Goal: Task Accomplishment & Management: Manage account settings

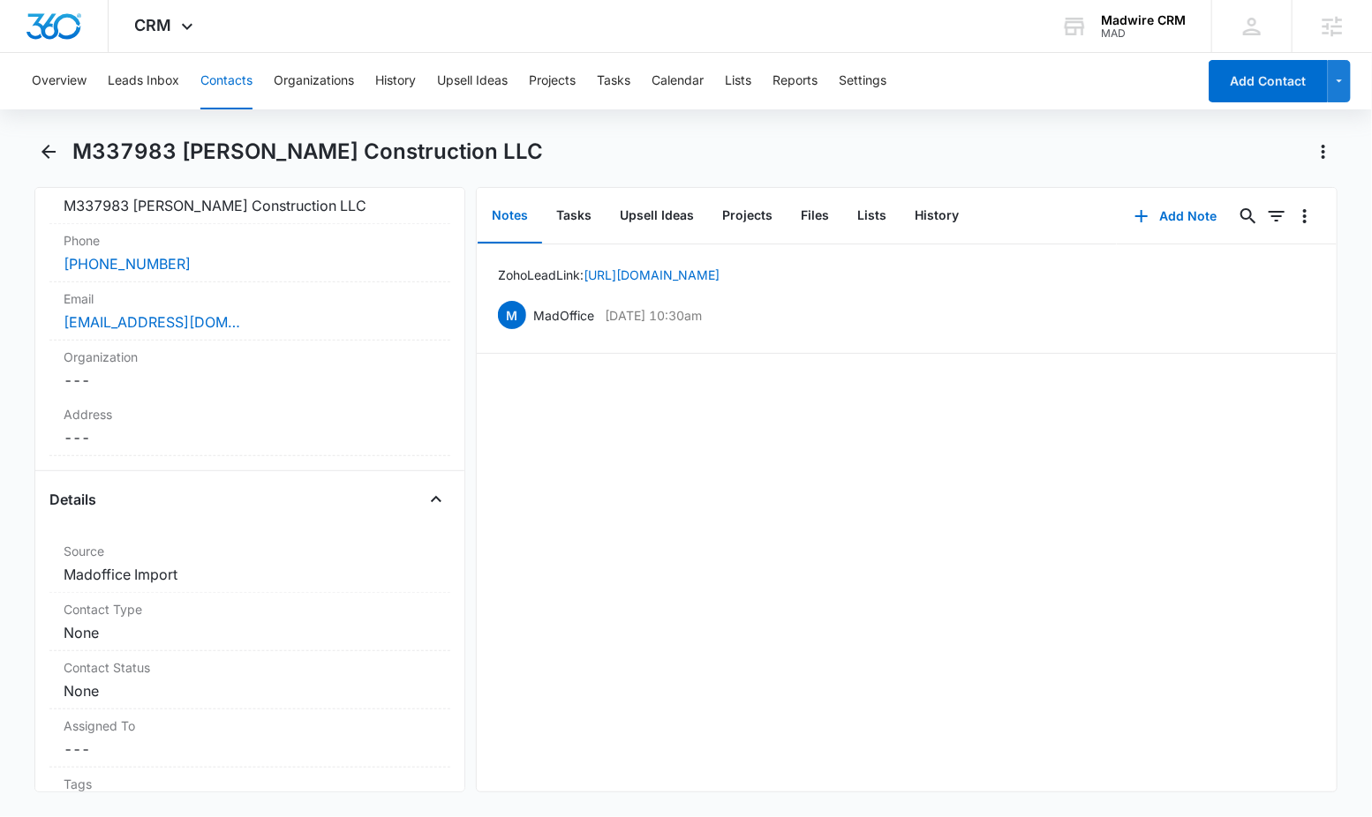
scroll to position [445, 0]
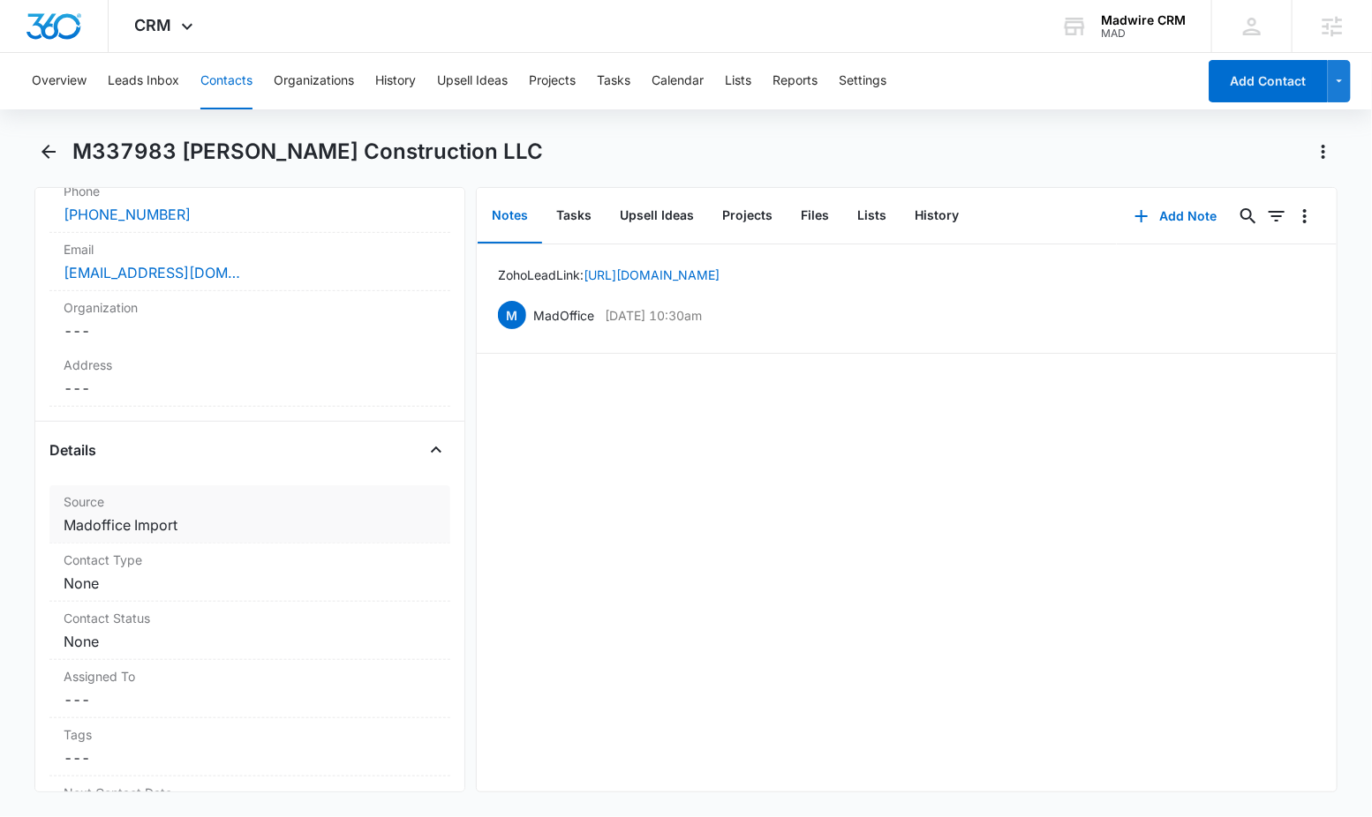
click at [242, 515] on dd "Cancel Save Changes Madoffice Import" at bounding box center [250, 525] width 372 height 21
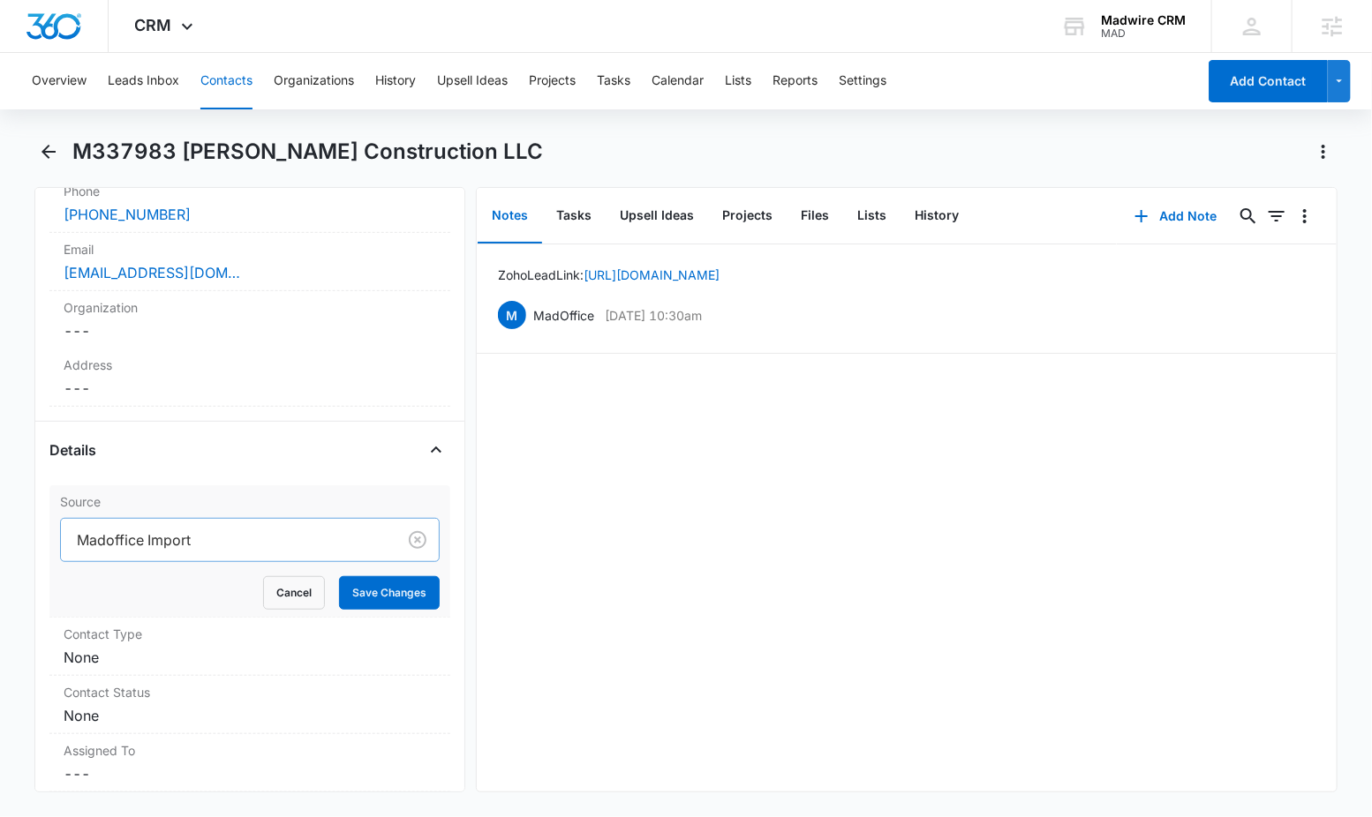
click at [255, 528] on div at bounding box center [225, 540] width 297 height 25
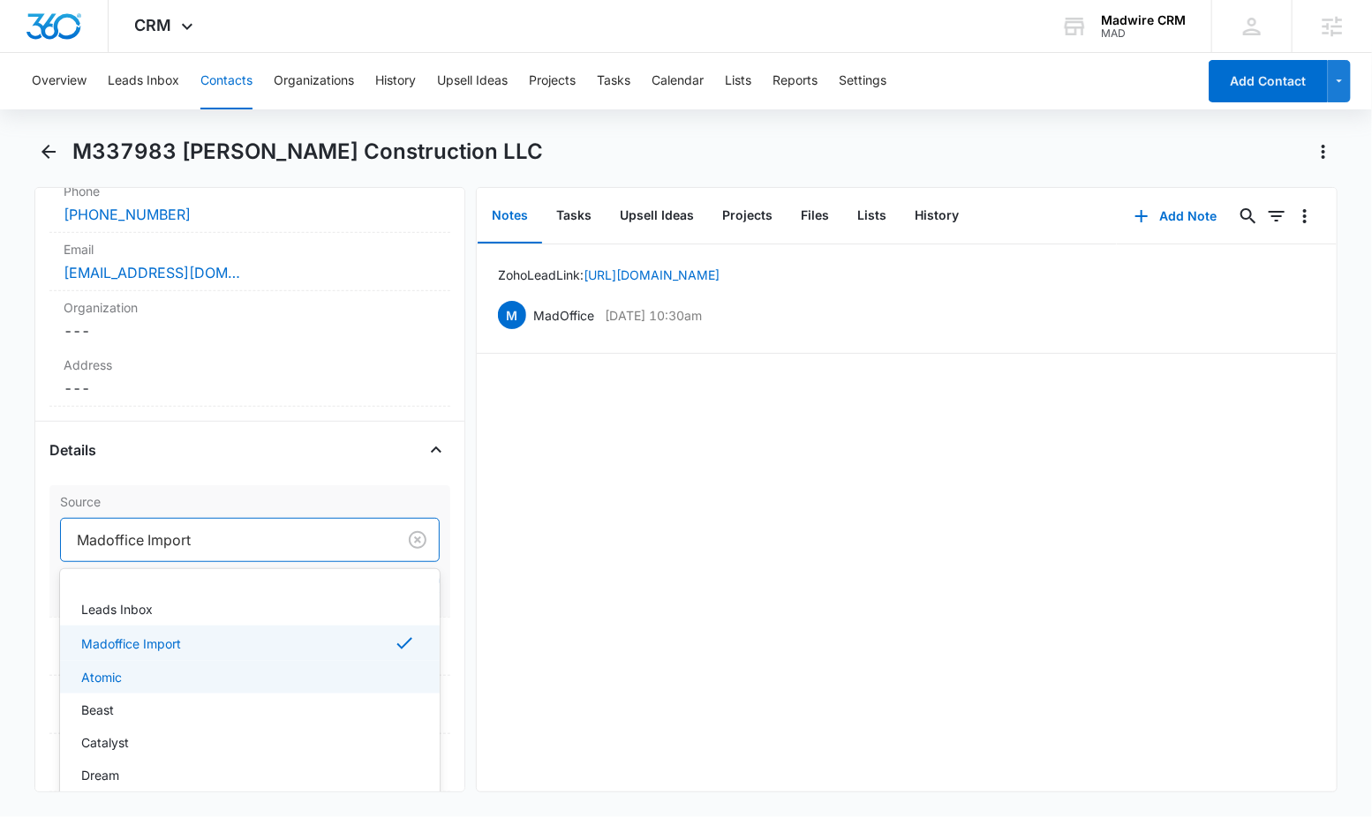
scroll to position [64, 0]
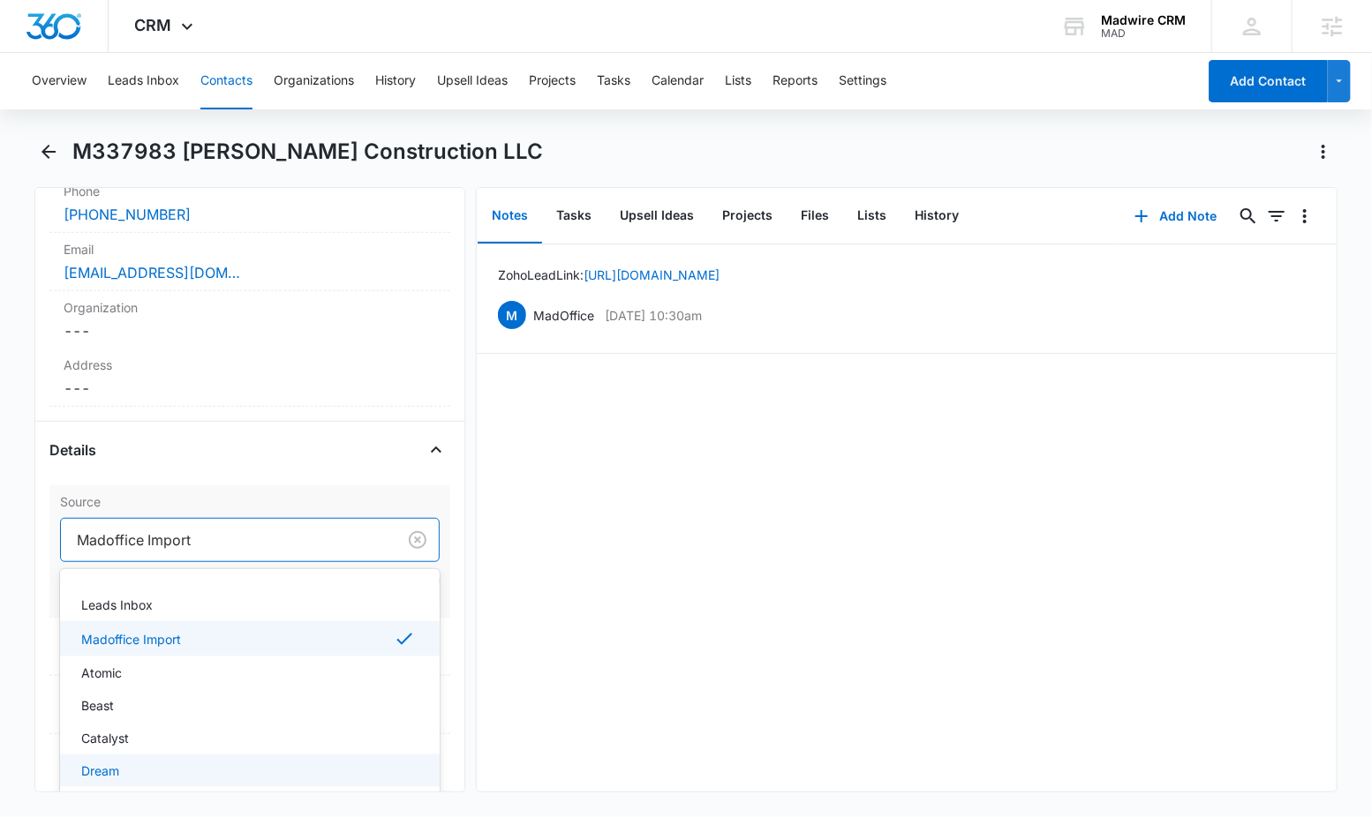
click at [265, 762] on div "Dream" at bounding box center [248, 771] width 334 height 19
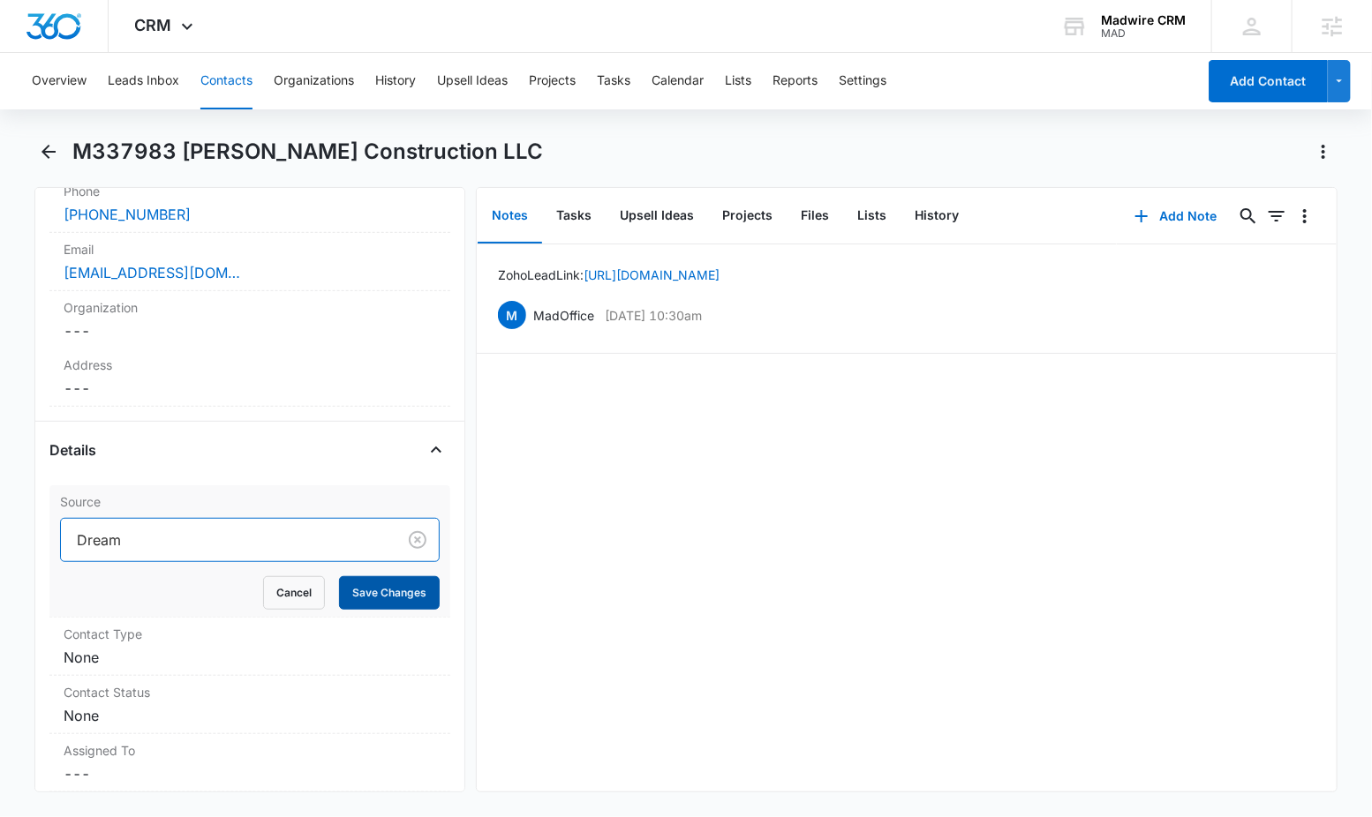
click at [368, 576] on button "Save Changes" at bounding box center [389, 593] width 101 height 34
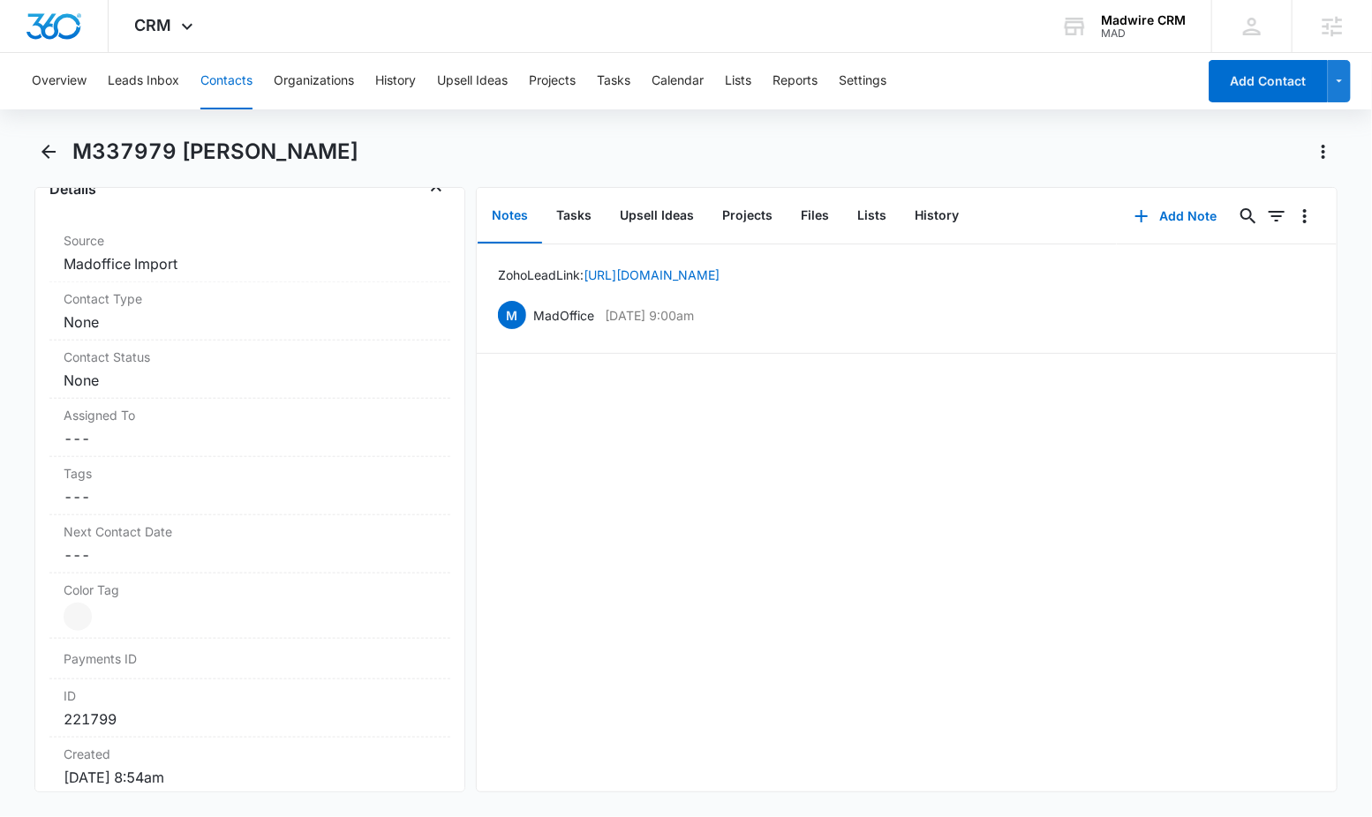
scroll to position [589, 0]
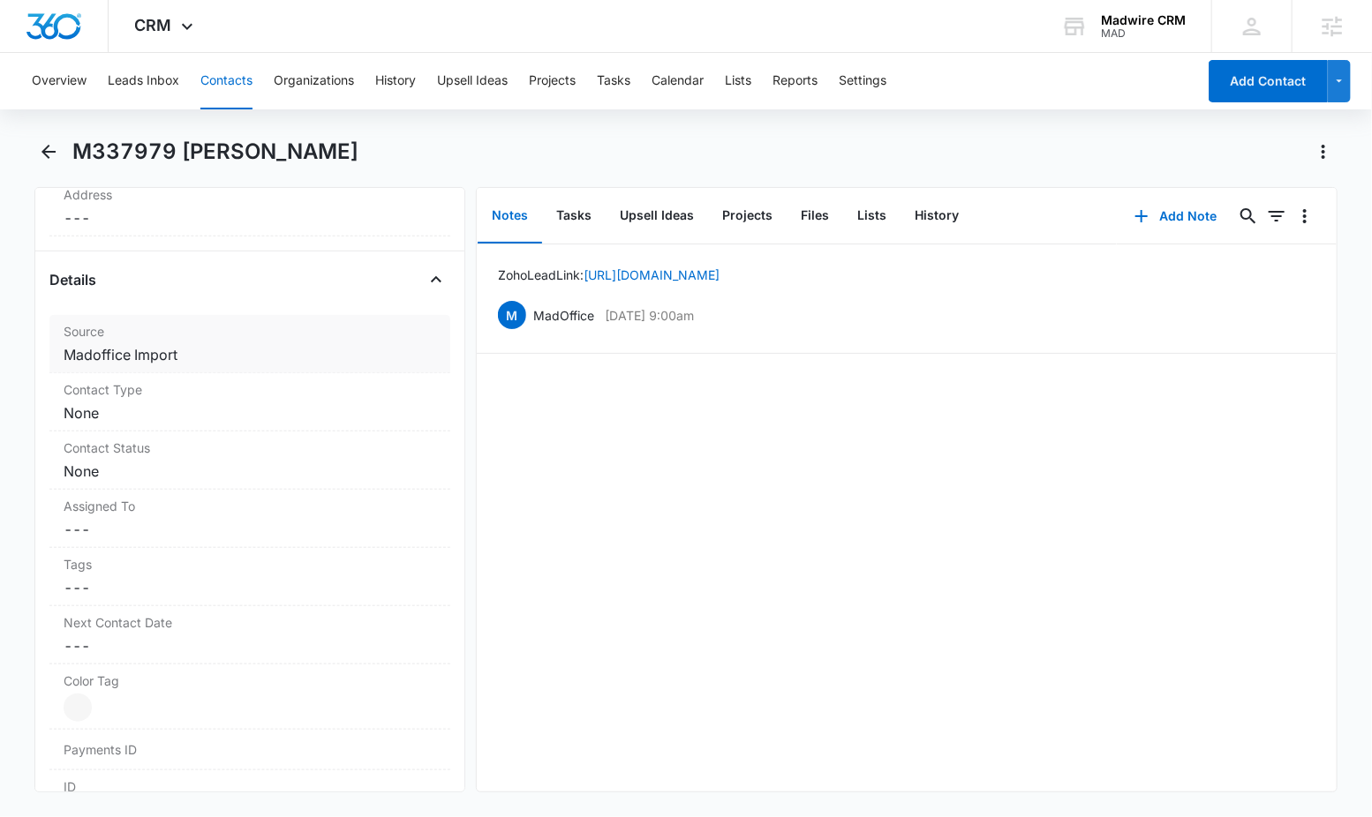
click at [174, 355] on dd "Cancel Save Changes Madoffice Import" at bounding box center [250, 354] width 372 height 21
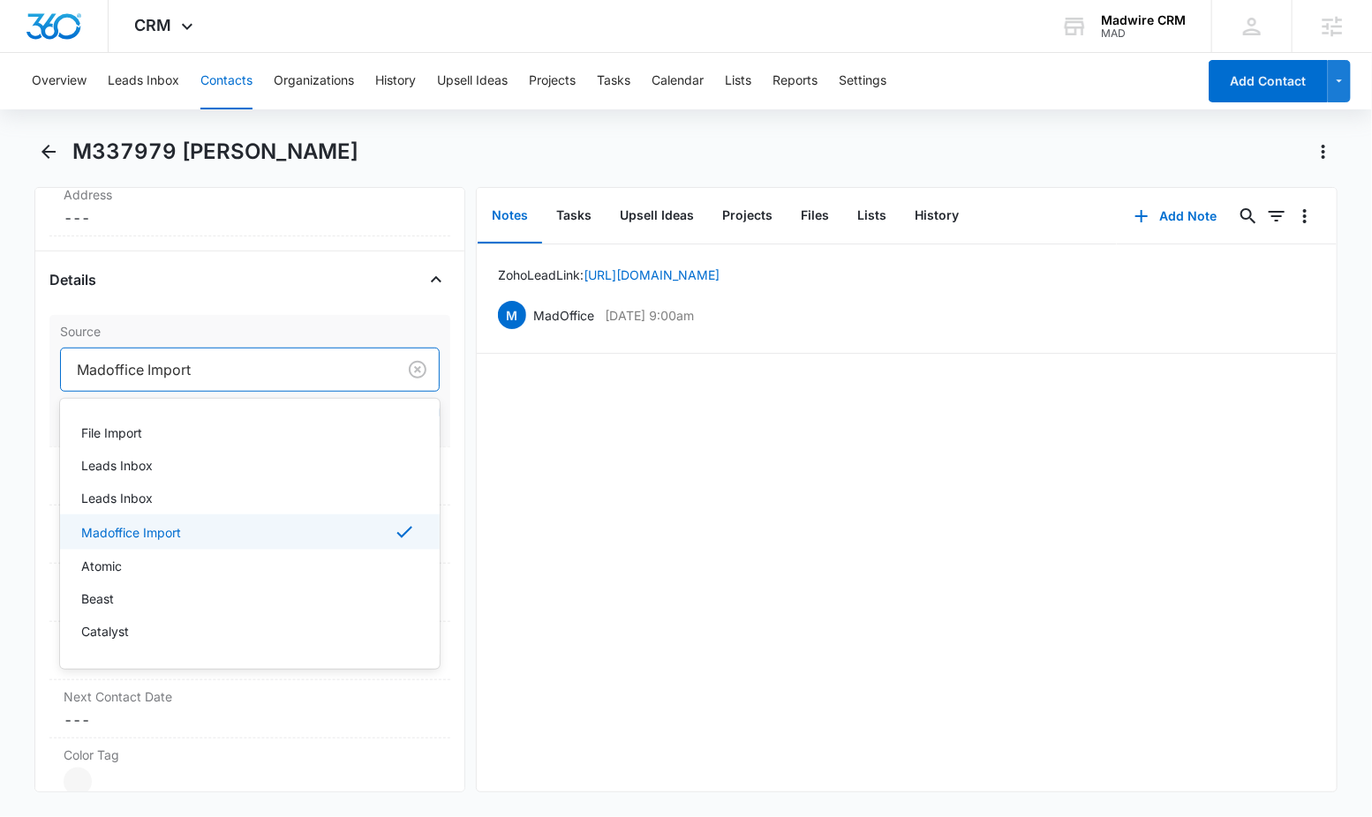
click at [190, 372] on div at bounding box center [225, 369] width 297 height 25
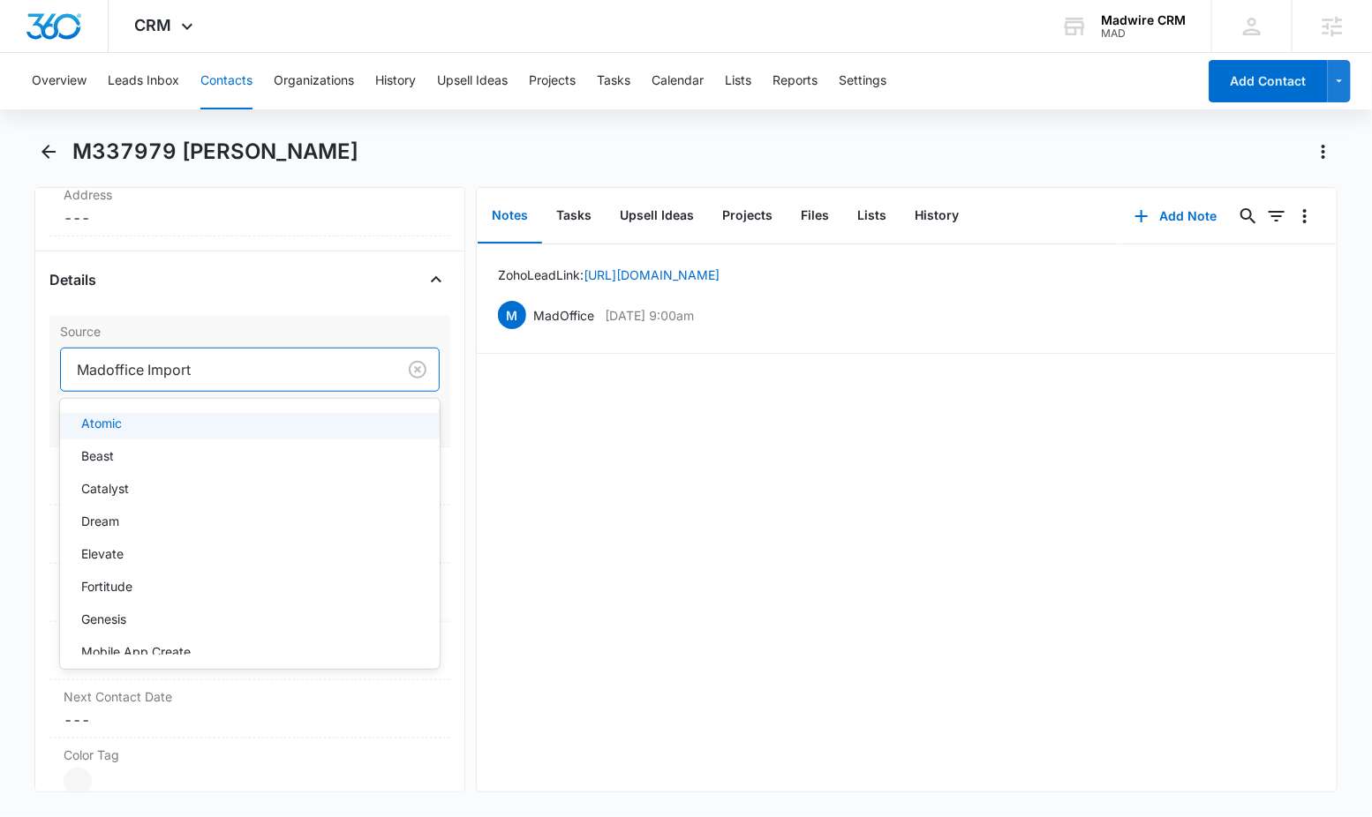
scroll to position [186, 0]
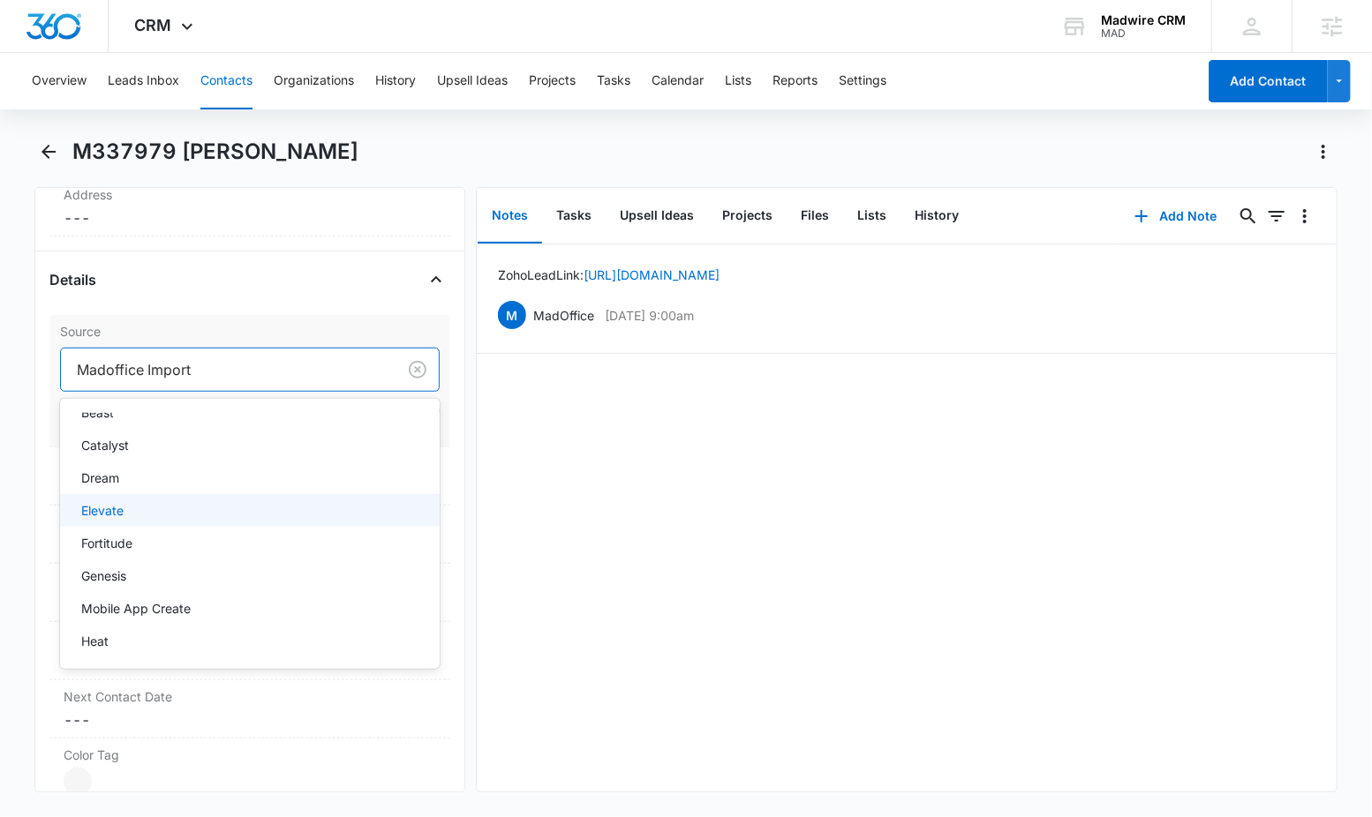
click at [257, 517] on div "Elevate" at bounding box center [248, 510] width 334 height 19
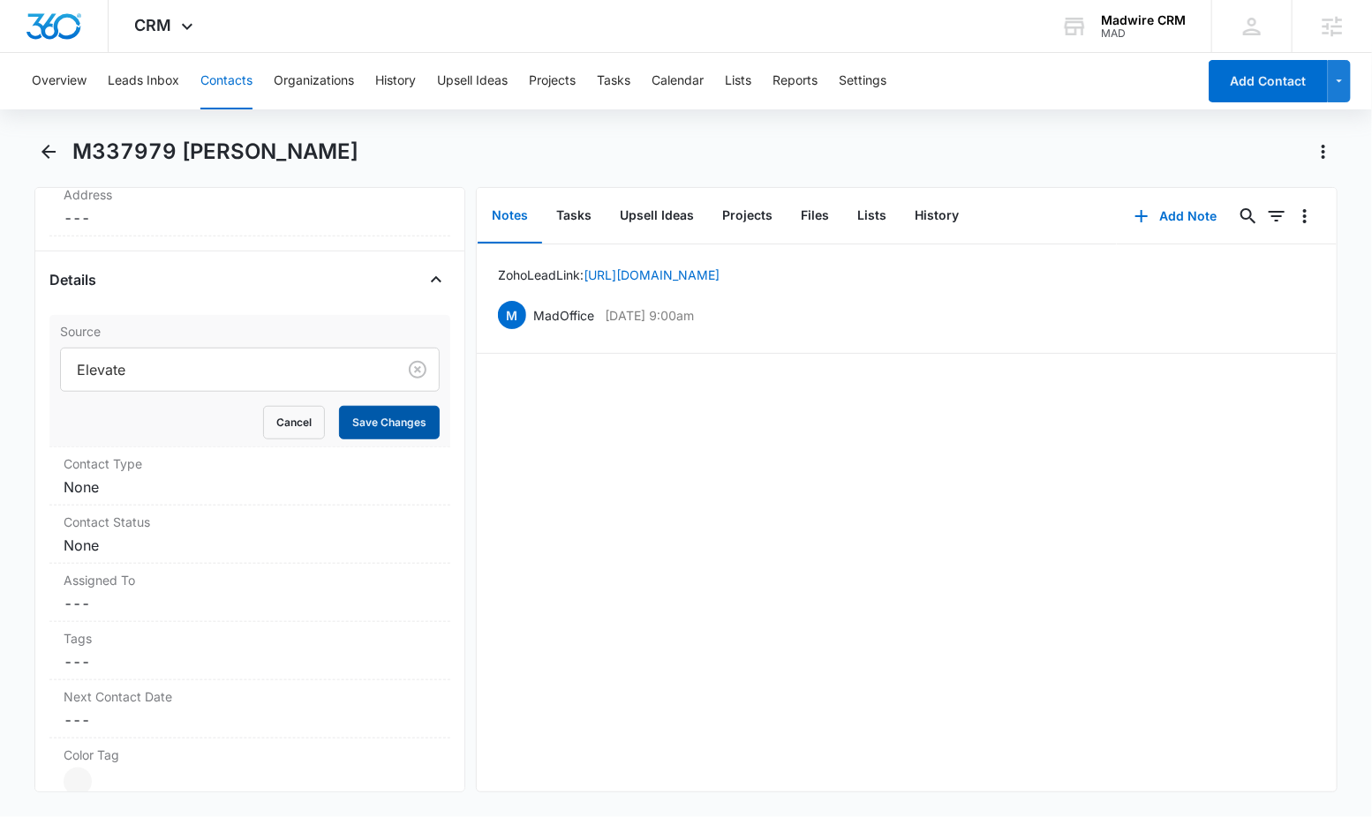
click at [376, 427] on button "Save Changes" at bounding box center [389, 423] width 101 height 34
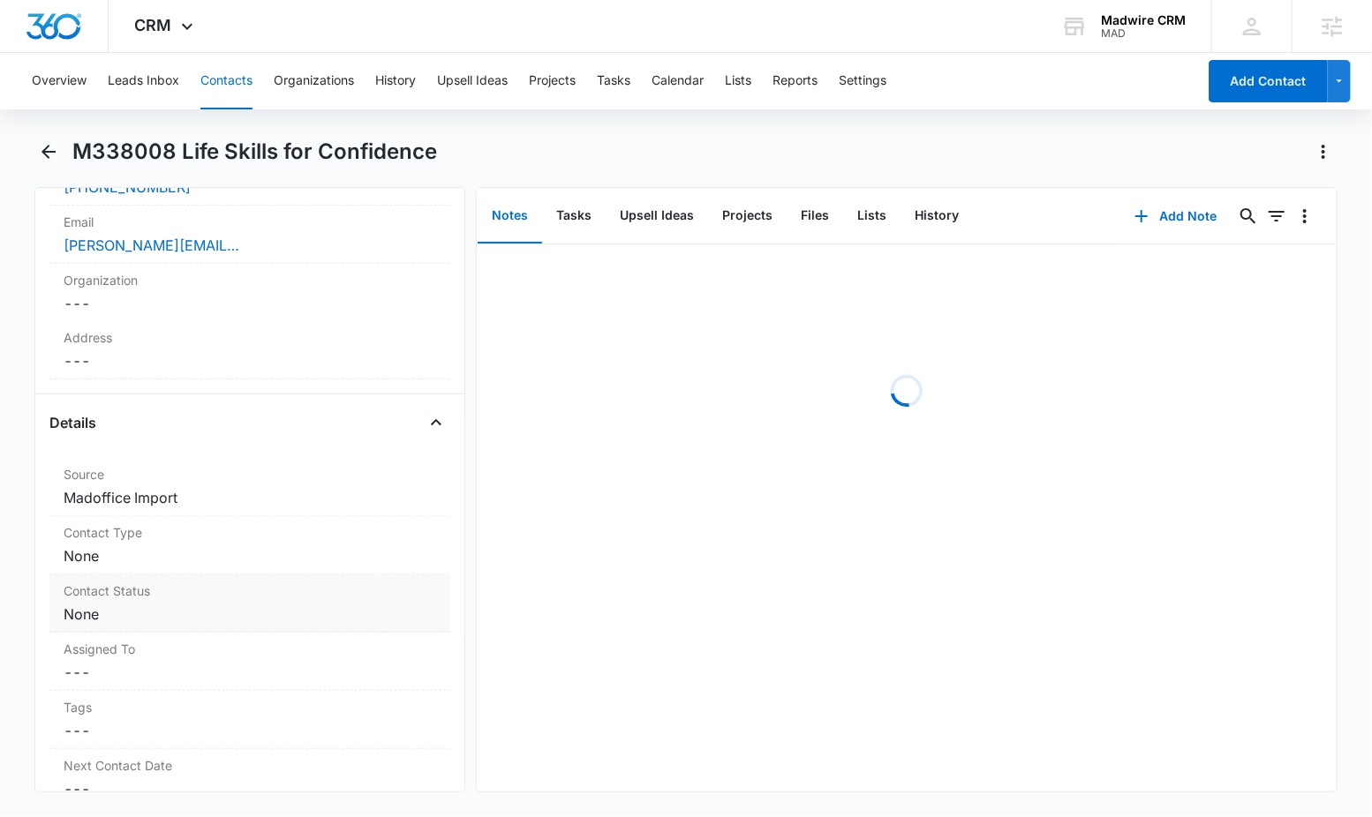
scroll to position [569, 0]
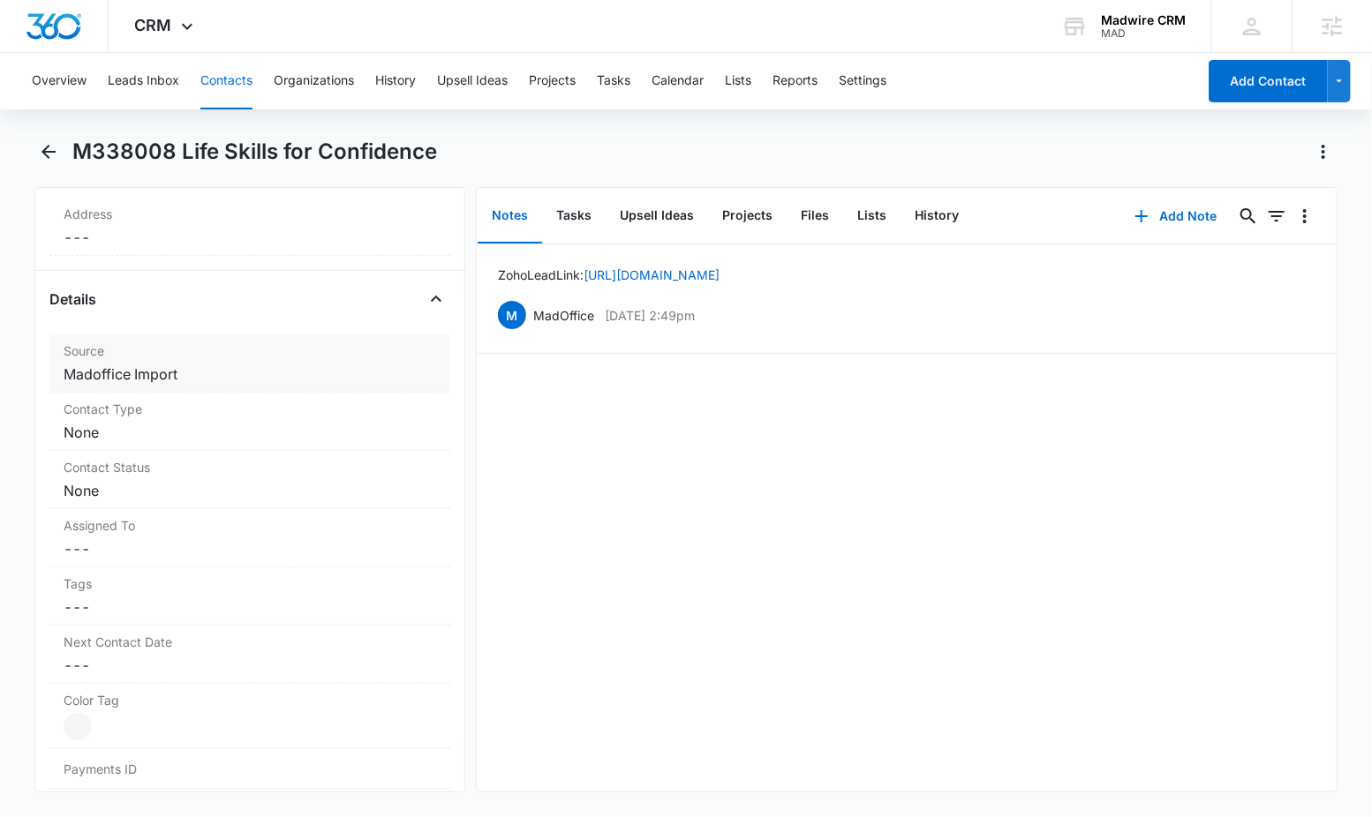
click at [231, 373] on dd "Cancel Save Changes Madoffice Import" at bounding box center [250, 374] width 372 height 21
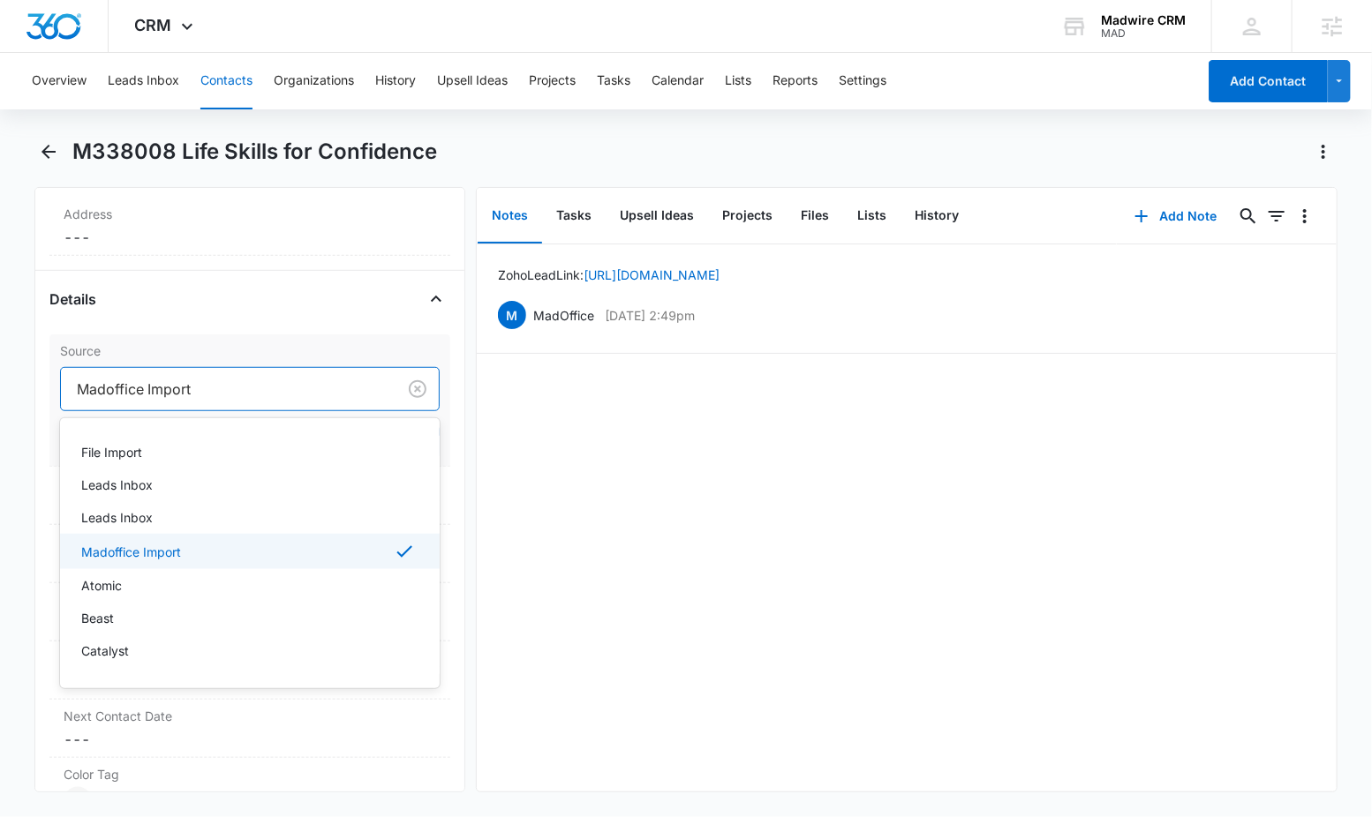
drag, startPoint x: 226, startPoint y: 393, endPoint x: 229, endPoint y: 410, distance: 17.0
click at [226, 393] on div at bounding box center [225, 389] width 297 height 25
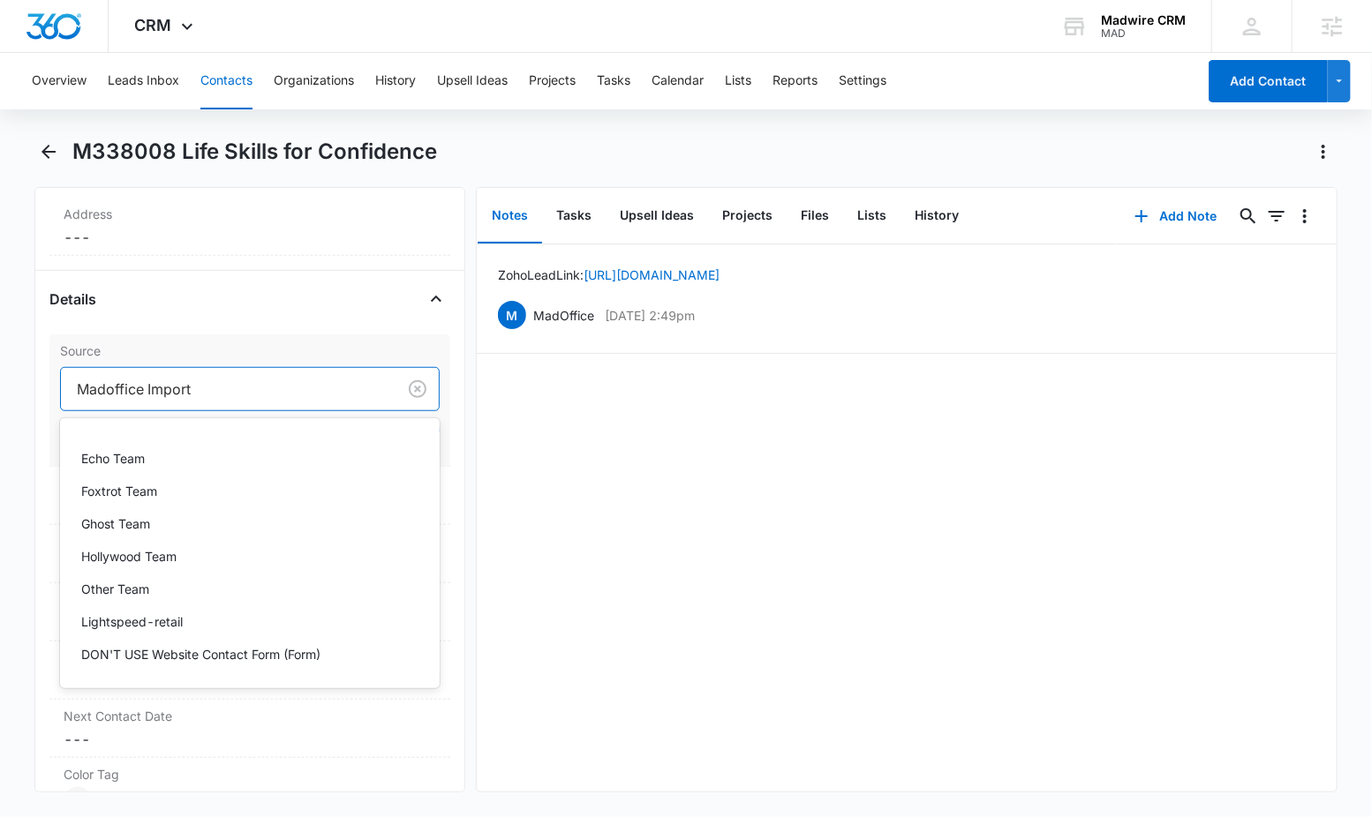
scroll to position [402, 0]
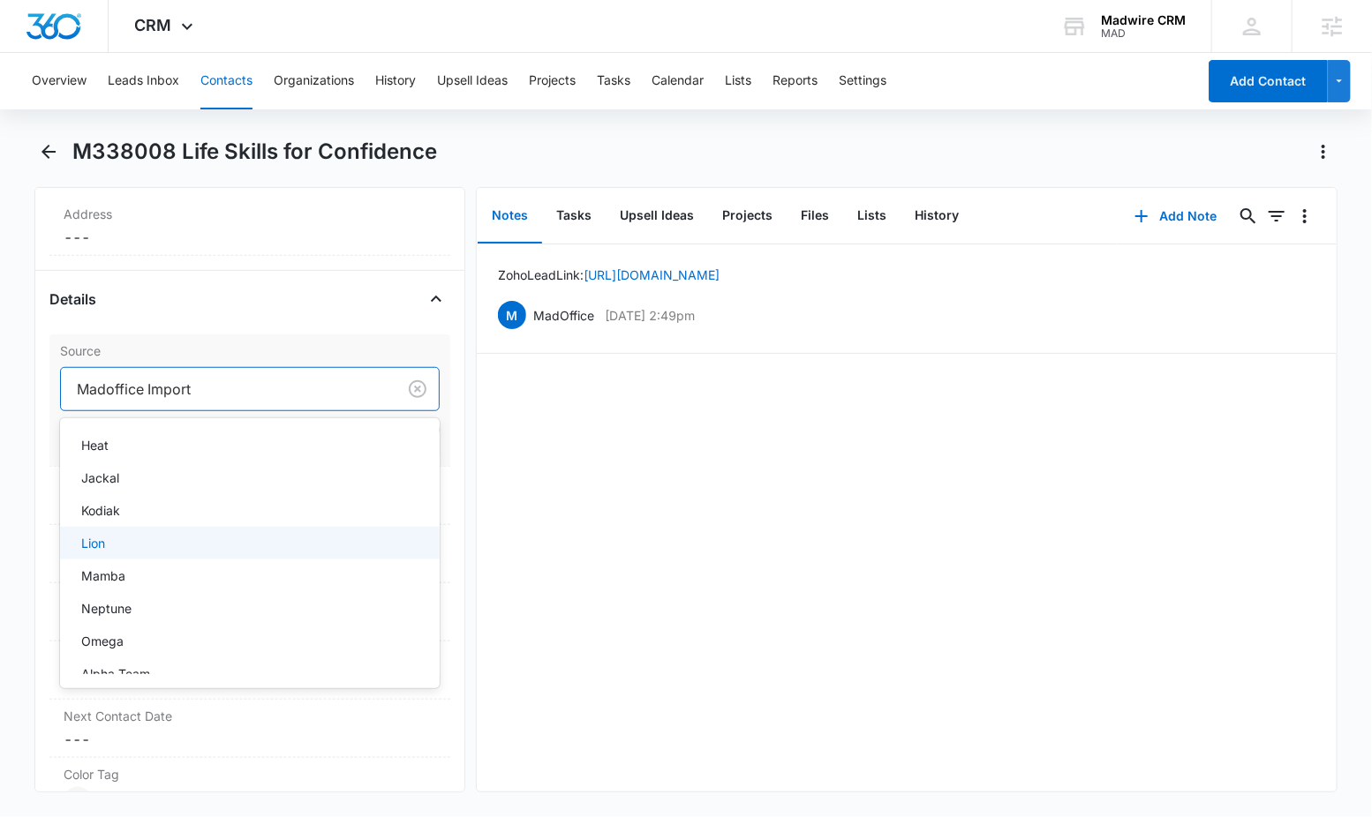
click at [320, 536] on div "Lion" at bounding box center [248, 543] width 334 height 19
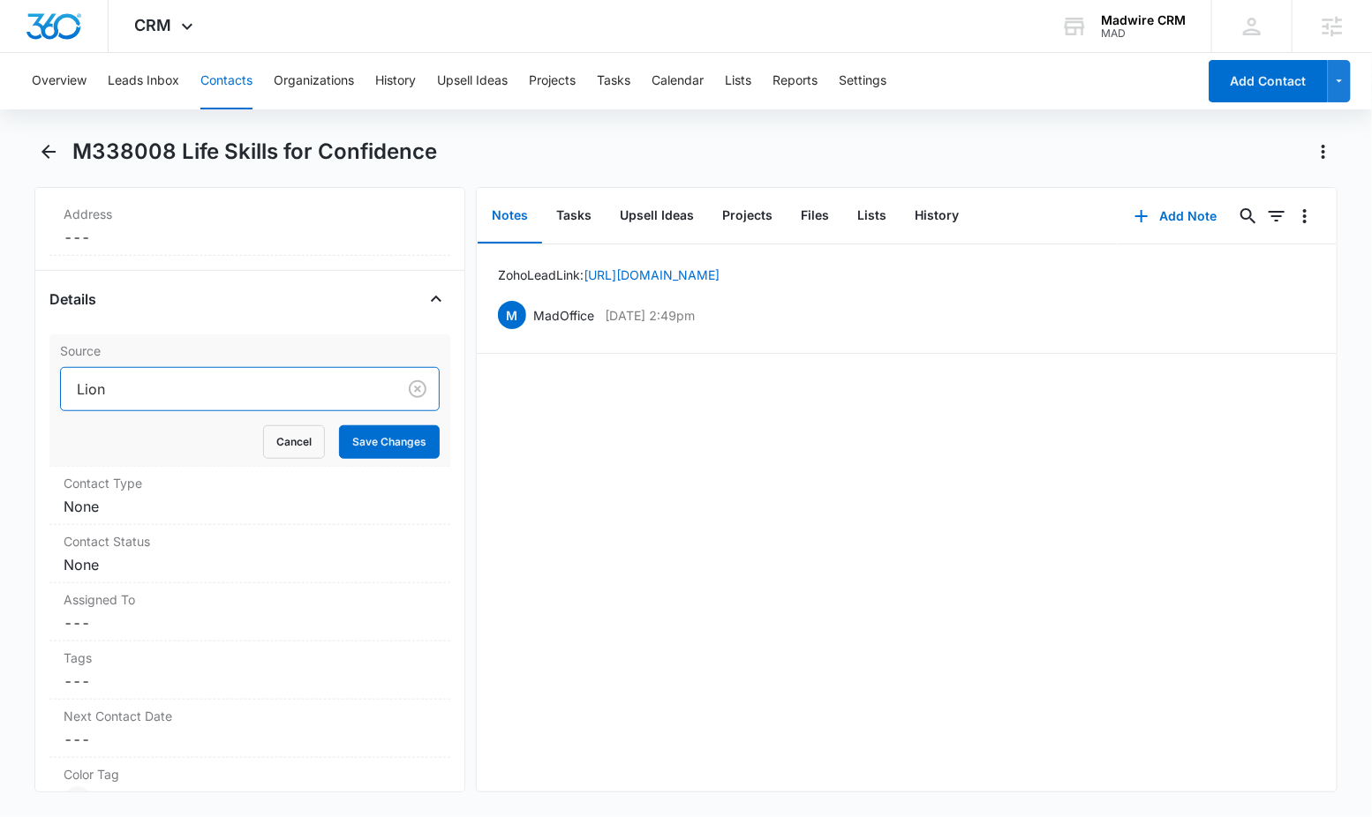
click at [320, 536] on label "Contact Status" at bounding box center [250, 541] width 372 height 19
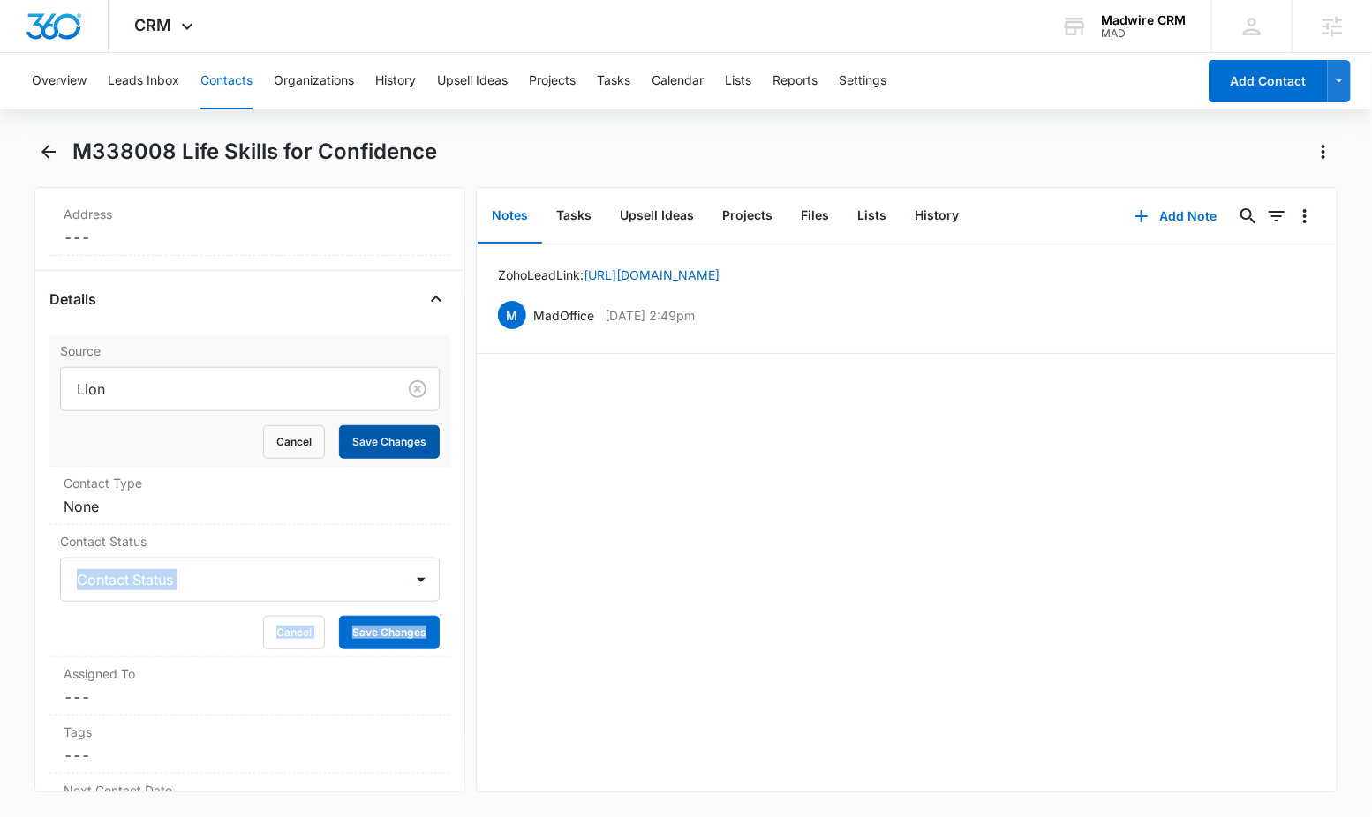
click at [358, 438] on button "Save Changes" at bounding box center [389, 442] width 101 height 34
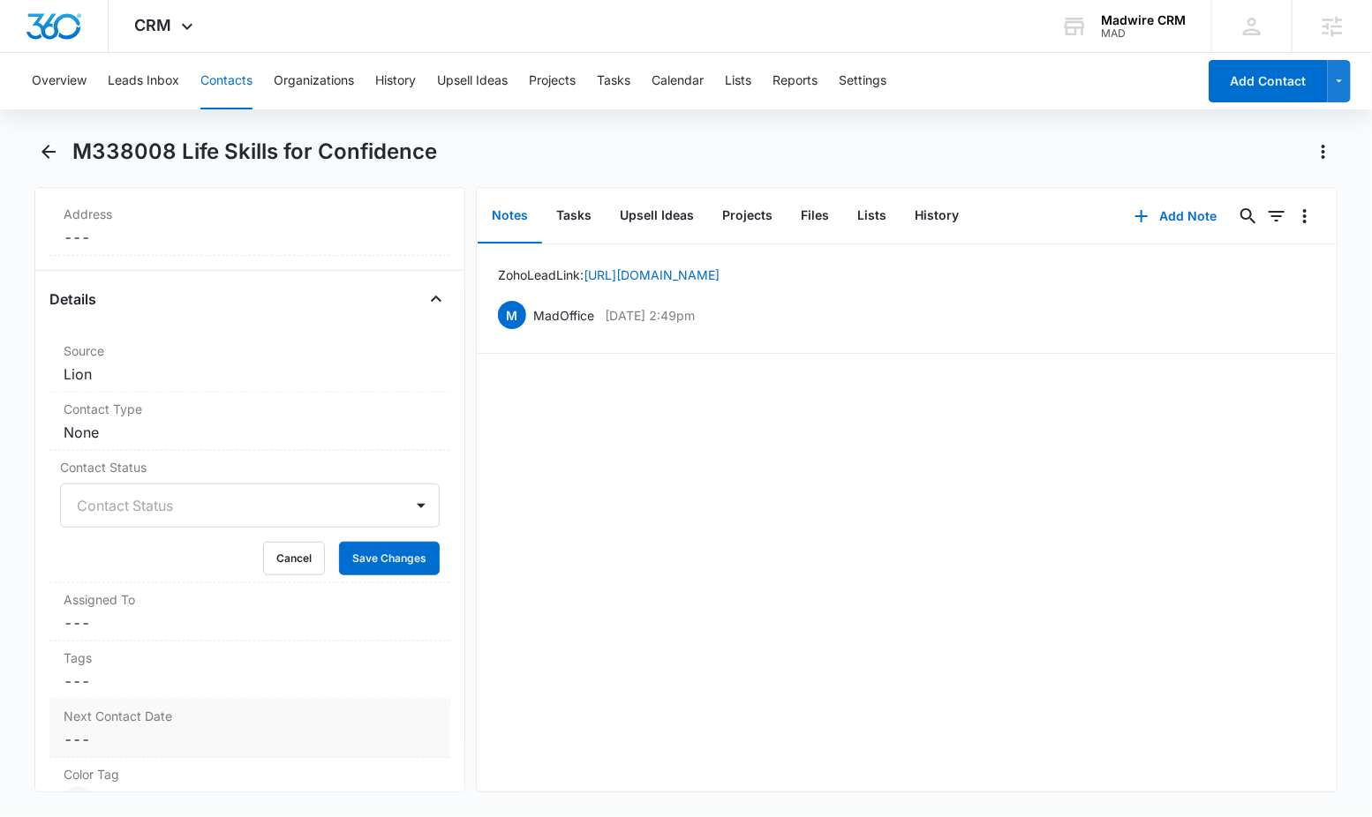
click at [413, 744] on dd "Cancel Save Changes ---" at bounding box center [250, 739] width 372 height 21
click at [438, 645] on div "Remove ML M338008 Life Skills for Confidence Contact Info Name Cancel Save Chan…" at bounding box center [249, 489] width 431 height 605
click at [267, 560] on button "Cancel" at bounding box center [294, 559] width 62 height 34
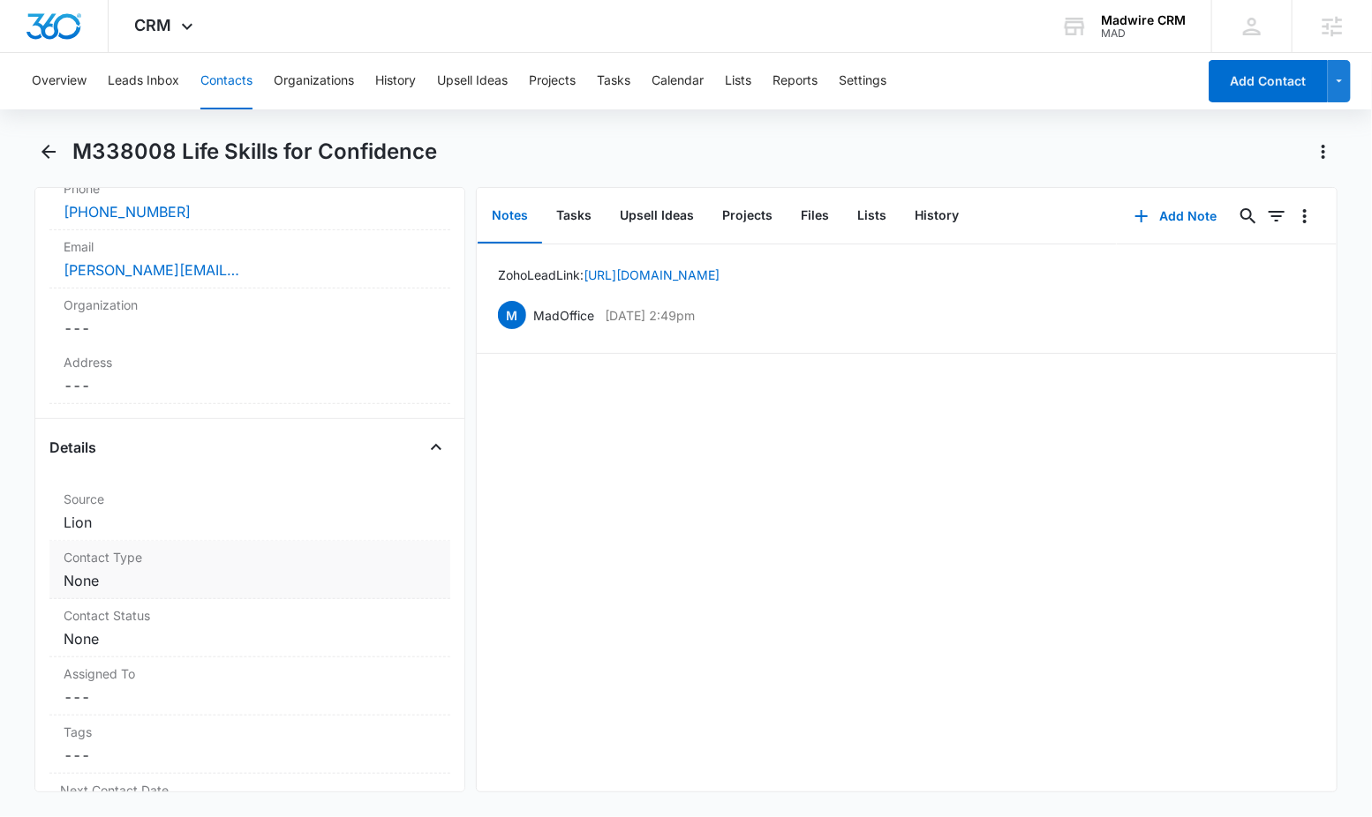
scroll to position [387, 0]
